Goal: Obtain resource: Download file/media

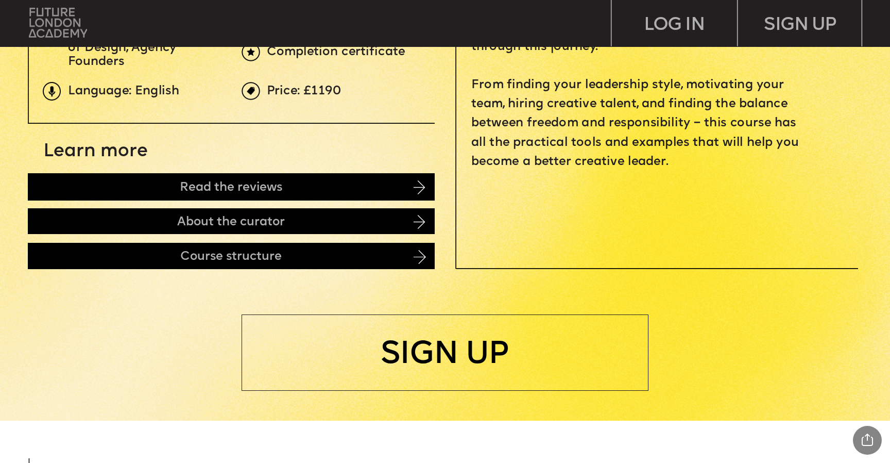
scroll to position [558, 0]
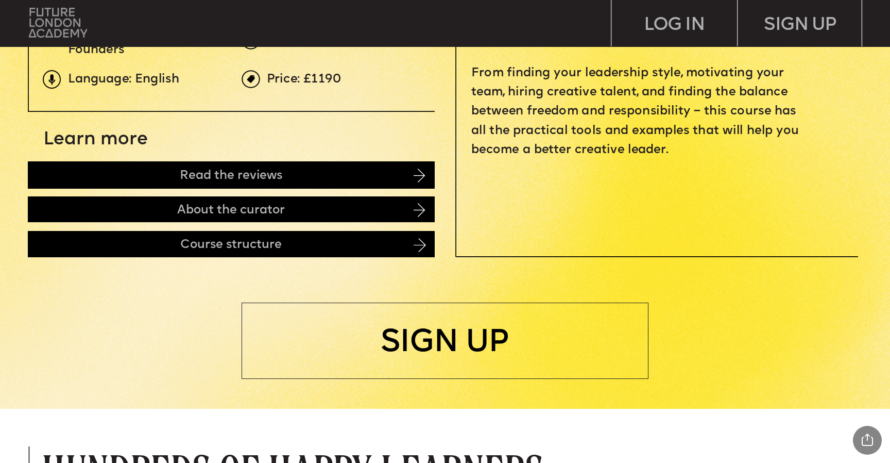
click at [47, 15] on img at bounding box center [58, 22] width 58 height 29
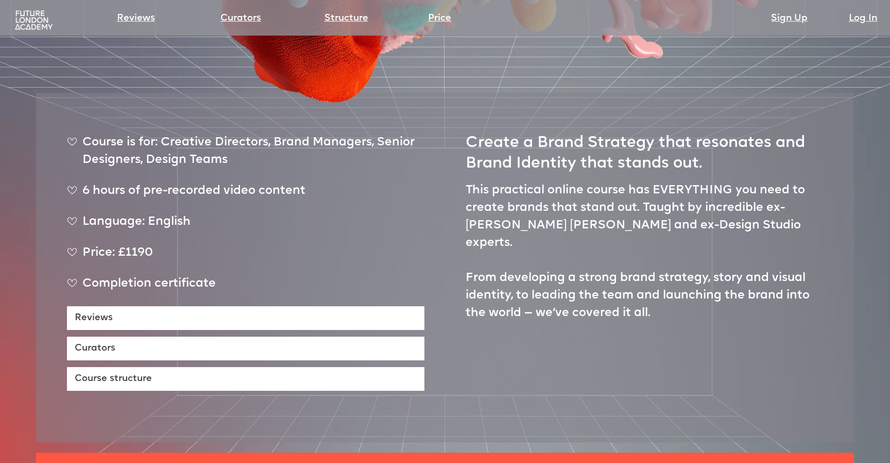
scroll to position [455, 0]
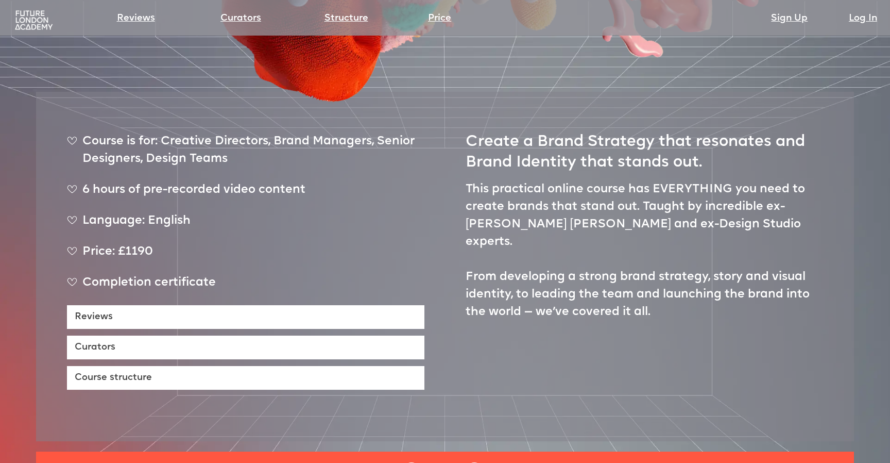
click at [36, 18] on img at bounding box center [34, 20] width 42 height 21
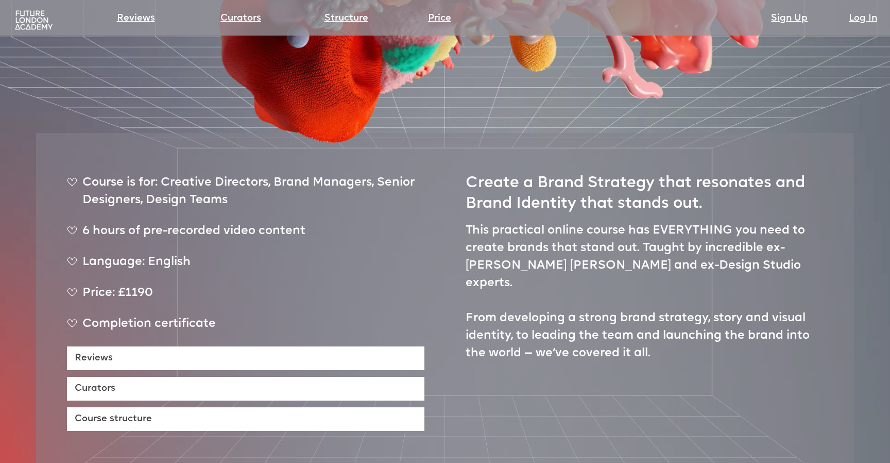
scroll to position [412, 0]
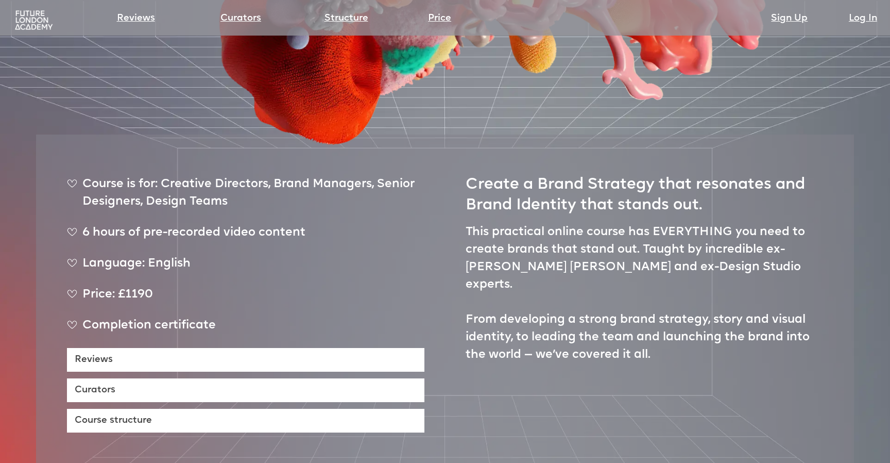
click at [28, 15] on img at bounding box center [34, 20] width 42 height 21
click at [36, 23] on img at bounding box center [34, 20] width 42 height 21
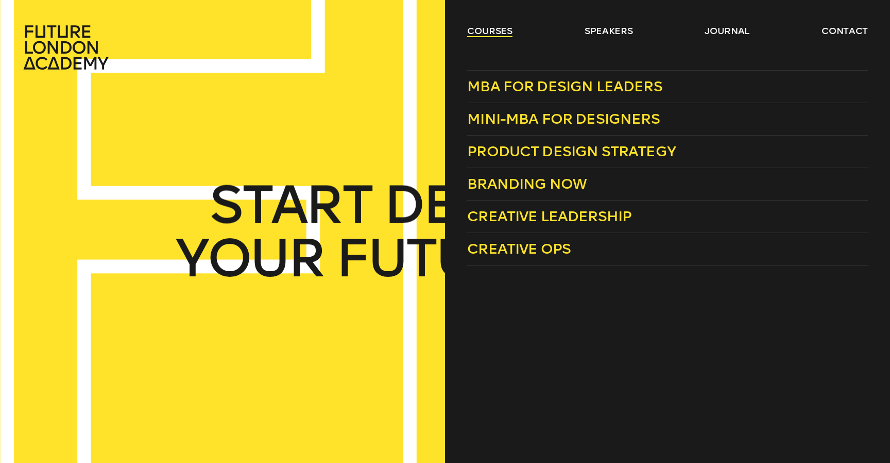
click at [493, 30] on link "courses" at bounding box center [489, 31] width 45 height 12
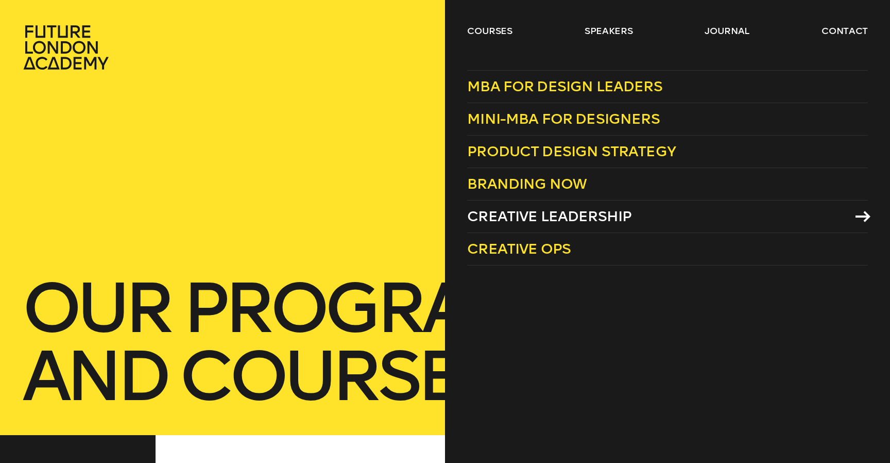
click at [547, 216] on span "Creative Leadership" at bounding box center [549, 216] width 164 height 17
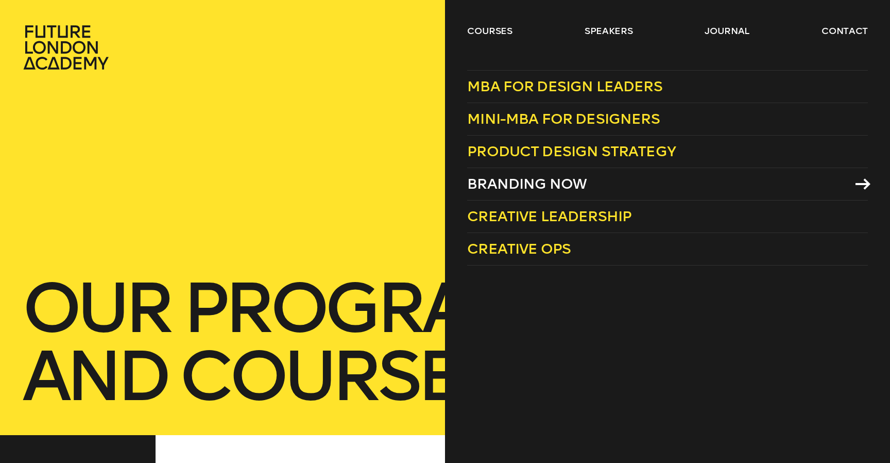
click at [533, 180] on span "Branding Now" at bounding box center [527, 183] width 120 height 17
click at [487, 29] on link "courses" at bounding box center [489, 31] width 45 height 12
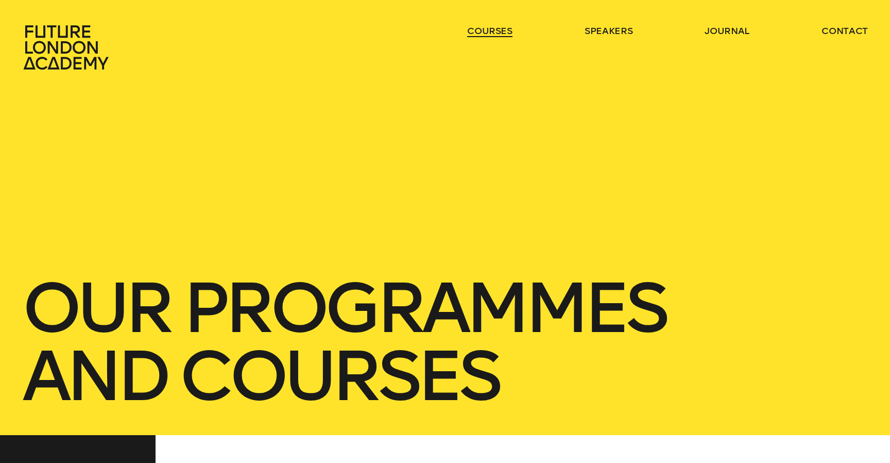
click at [487, 30] on link "courses" at bounding box center [489, 31] width 45 height 12
click at [493, 31] on link "courses" at bounding box center [489, 31] width 45 height 12
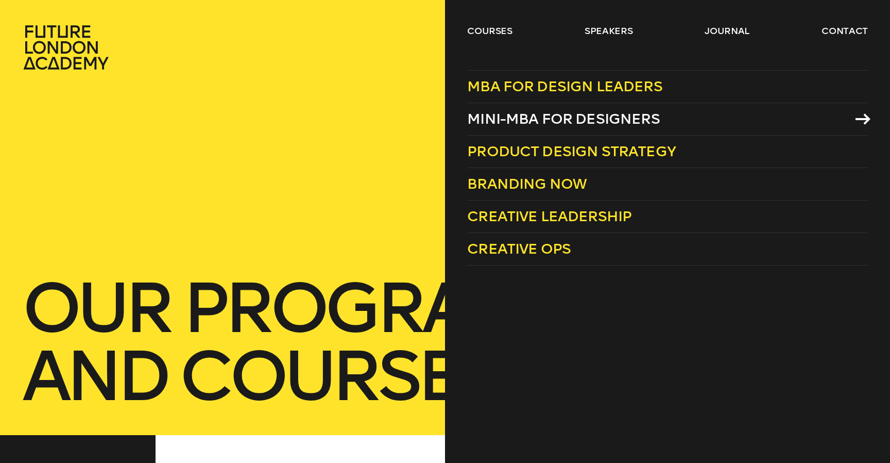
click at [521, 120] on span "Mini-MBA for Designers" at bounding box center [563, 118] width 193 height 17
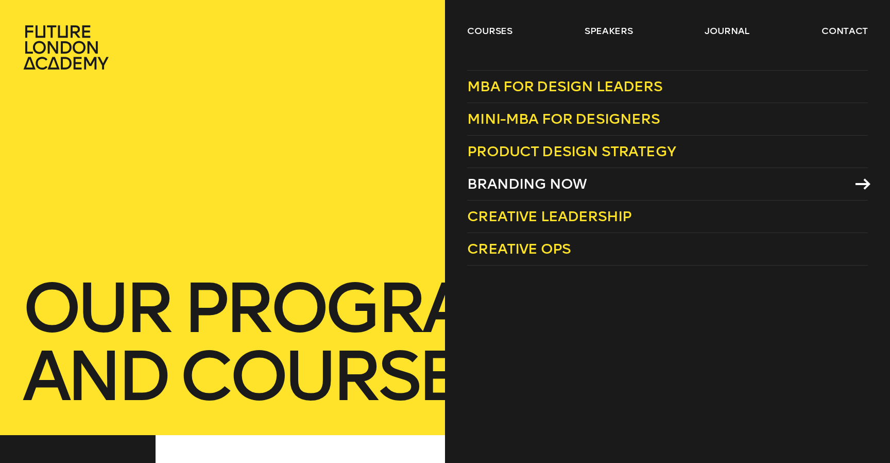
click at [518, 183] on span "Branding Now" at bounding box center [527, 183] width 120 height 17
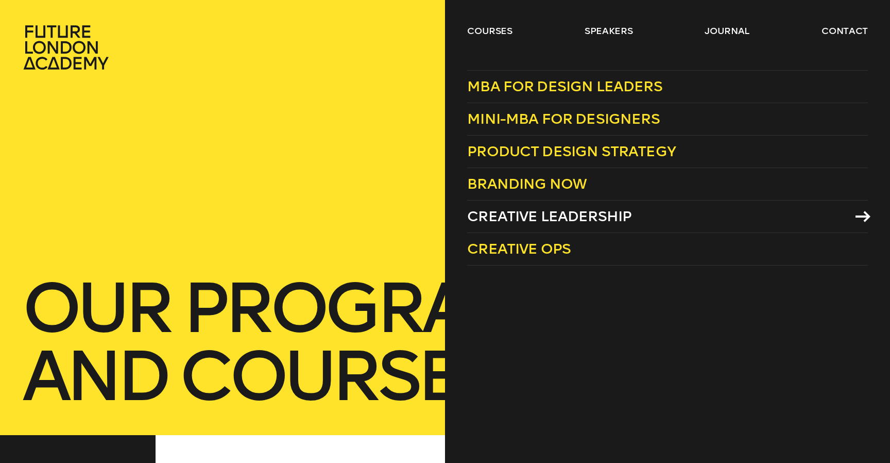
click at [540, 223] on span "Creative Leadership" at bounding box center [549, 216] width 164 height 17
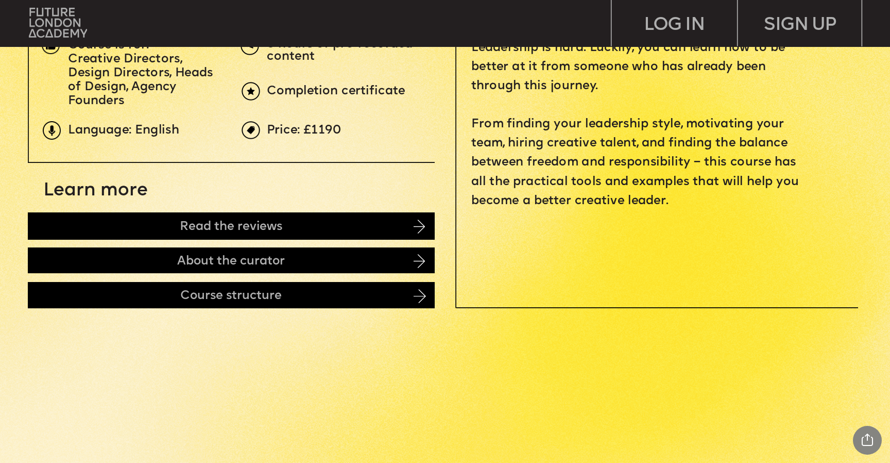
scroll to position [509, 0]
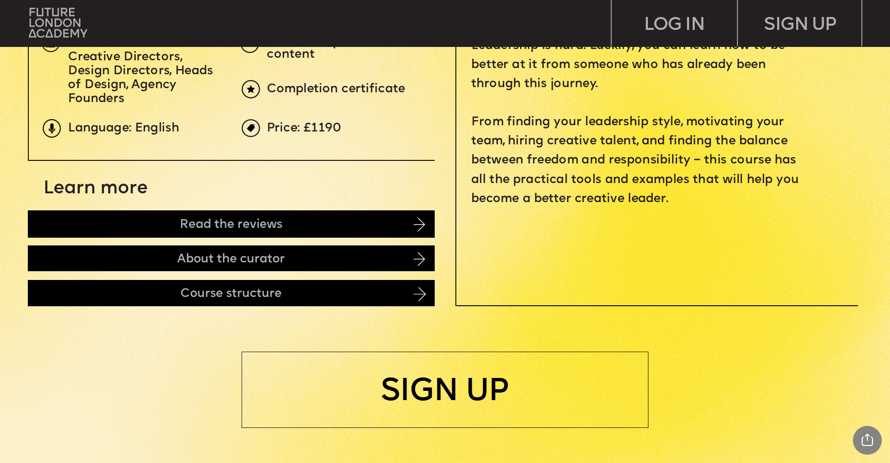
click at [420, 293] on img at bounding box center [420, 294] width 12 height 14
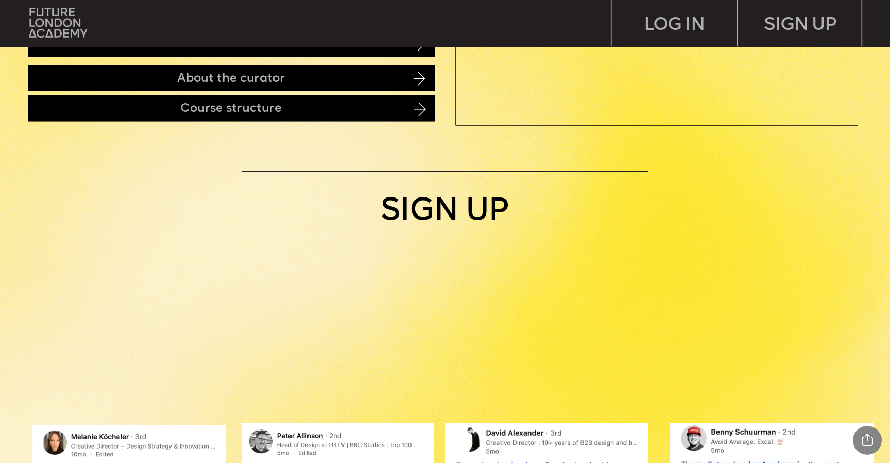
scroll to position [700, 0]
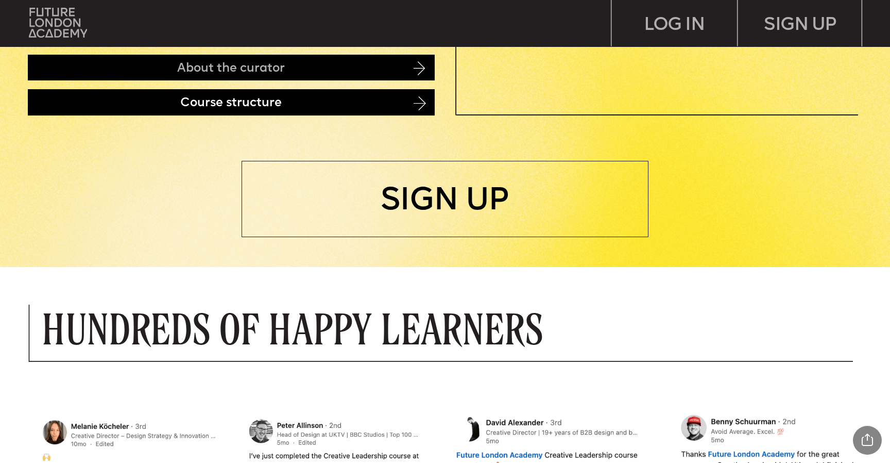
click at [157, 105] on div "Course structure" at bounding box center [231, 102] width 407 height 26
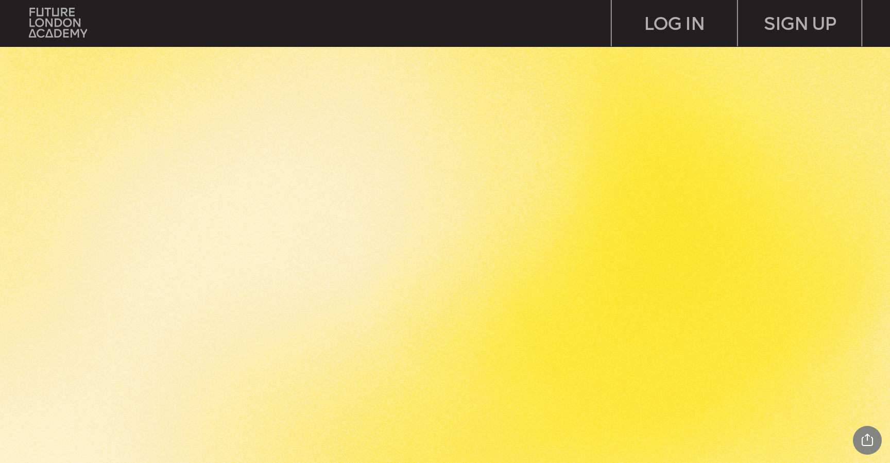
scroll to position [2155, 0]
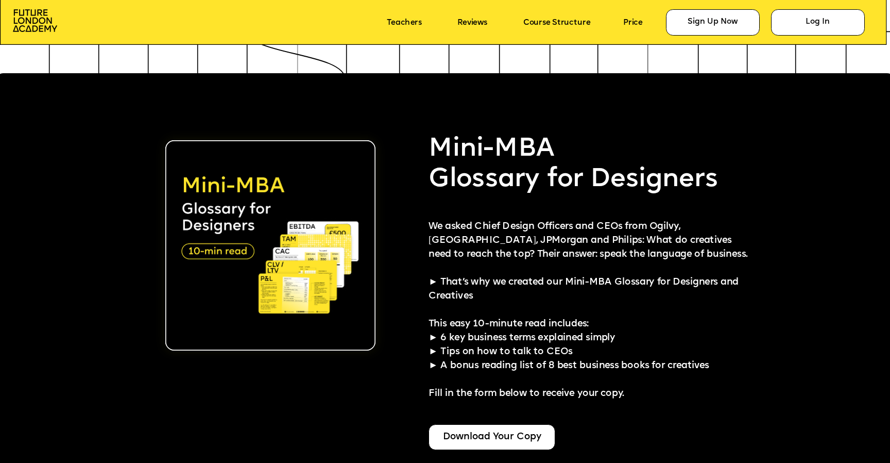
scroll to position [2247, 0]
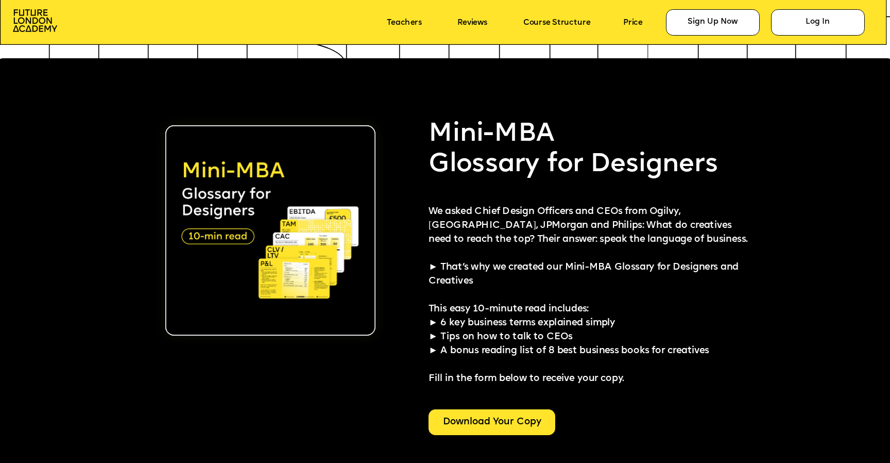
click at [464, 415] on div "Download Your Copy" at bounding box center [492, 422] width 127 height 26
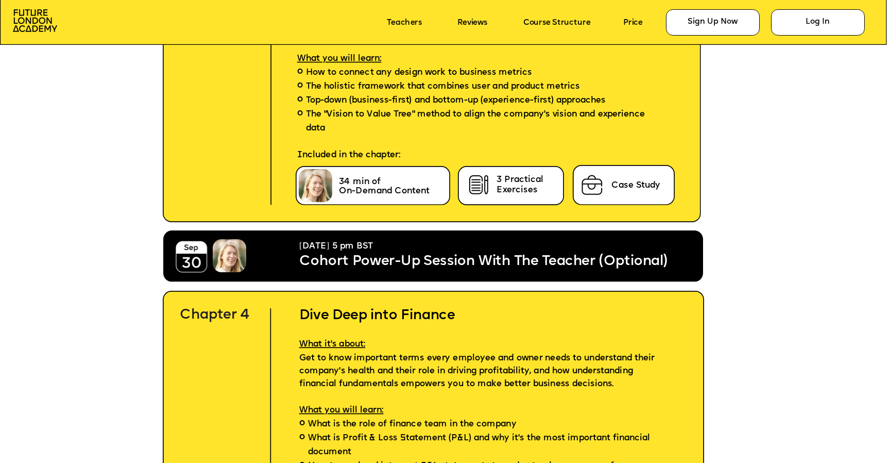
scroll to position [3502, 0]
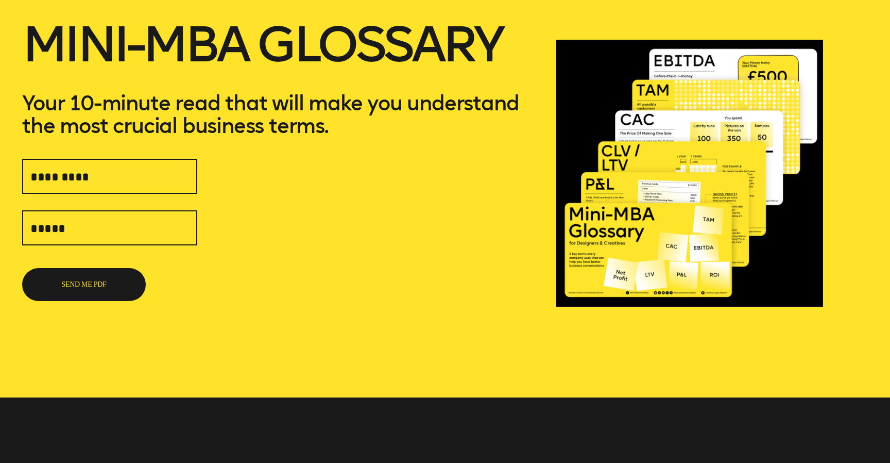
scroll to position [106, 0]
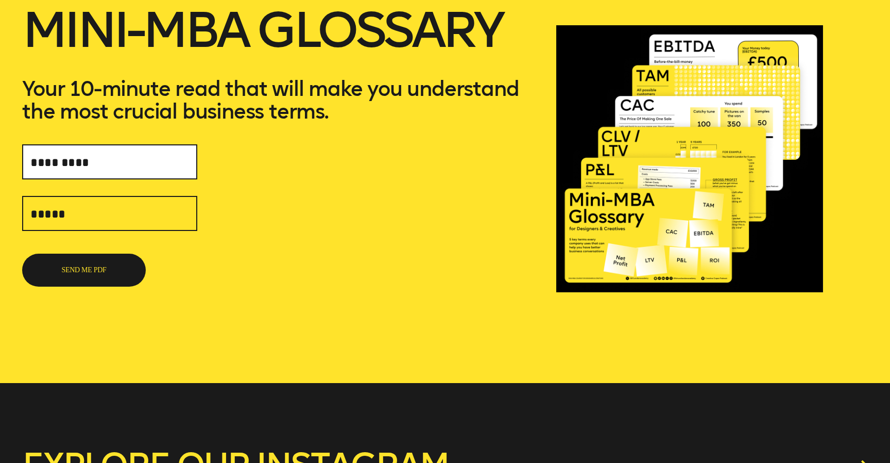
click at [123, 172] on input "text" at bounding box center [109, 161] width 175 height 35
type input "**********"
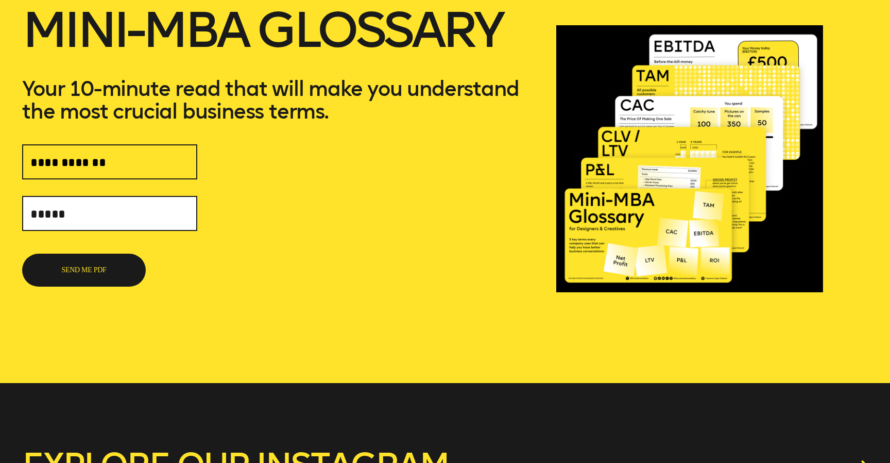
click at [101, 214] on input "text" at bounding box center [109, 213] width 175 height 35
type input "**********"
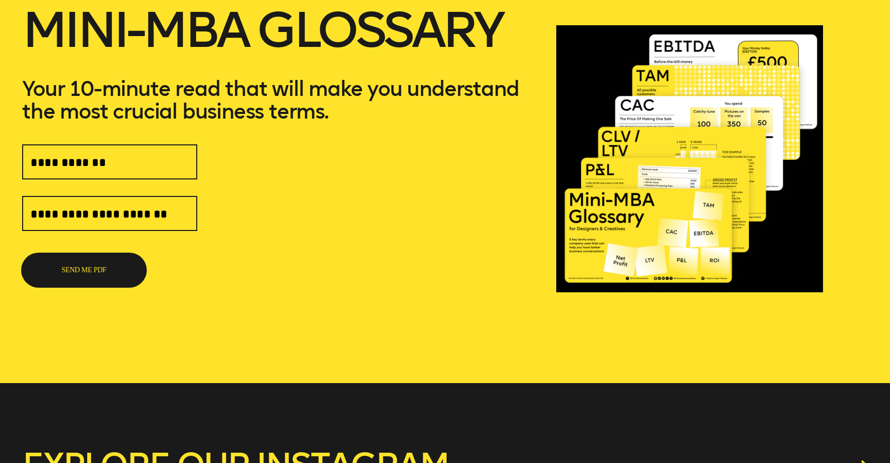
click at [81, 271] on button "SEND ME PDF" at bounding box center [84, 269] width 124 height 33
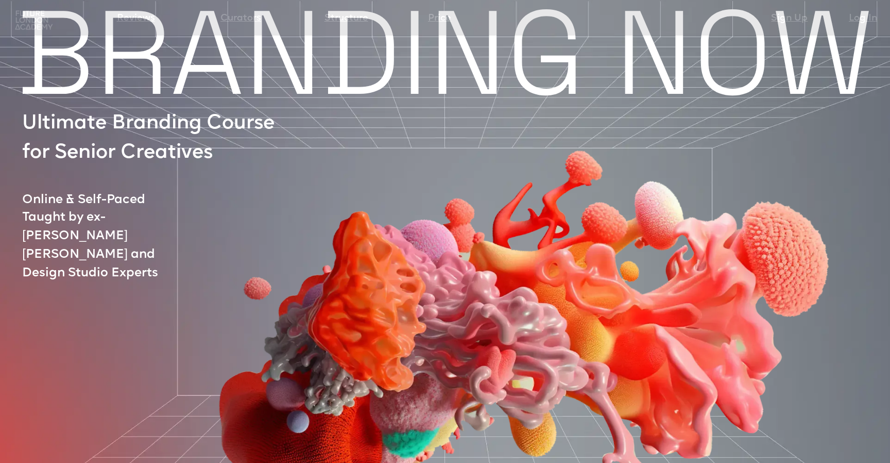
scroll to position [35, 0]
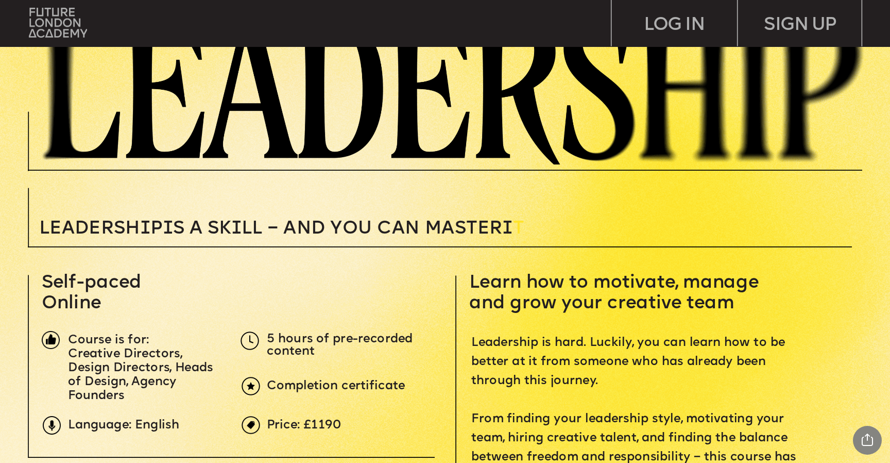
scroll to position [376, 0]
